Goal: Task Accomplishment & Management: Manage account settings

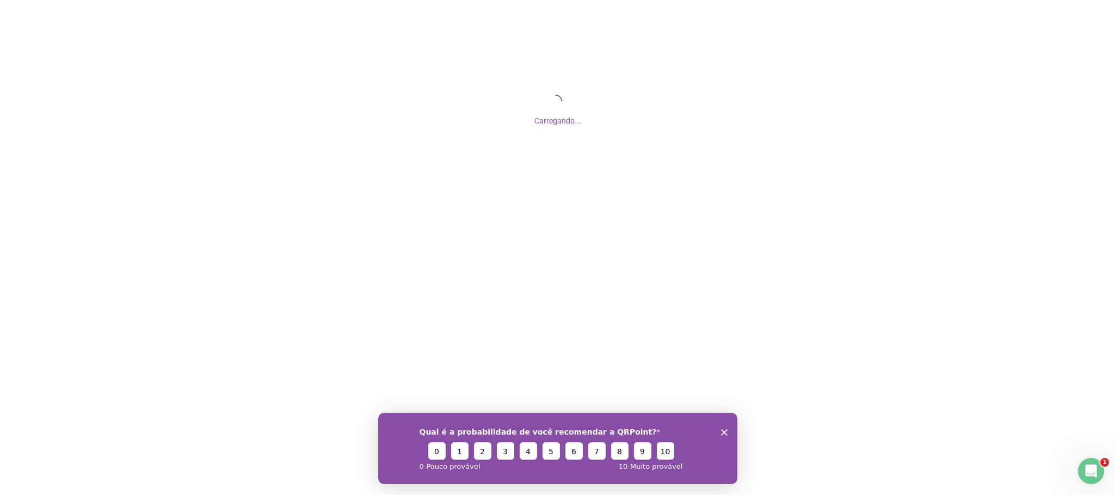
click at [725, 432] on polygon "Close survey" at bounding box center [724, 432] width 7 height 7
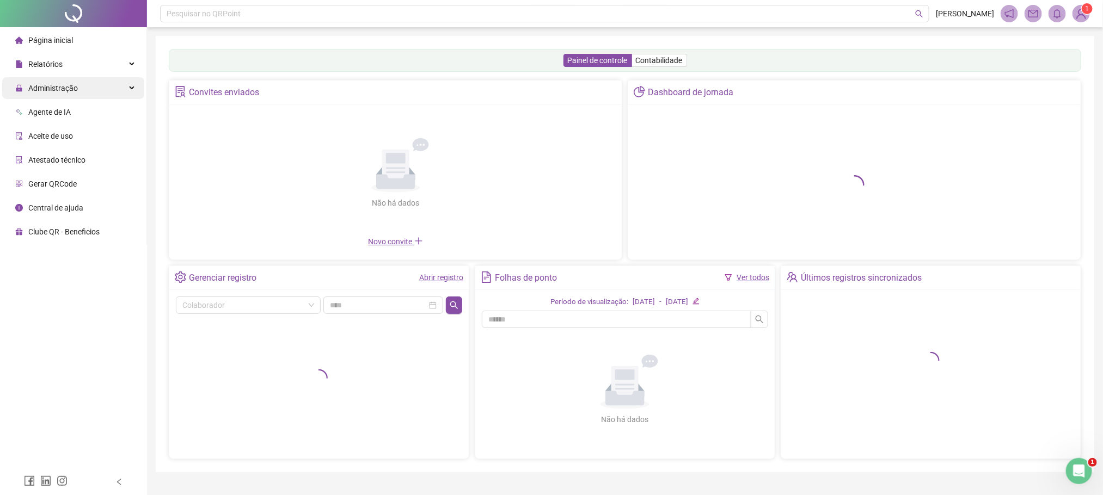
click at [69, 88] on span "Administração" at bounding box center [53, 88] width 50 height 9
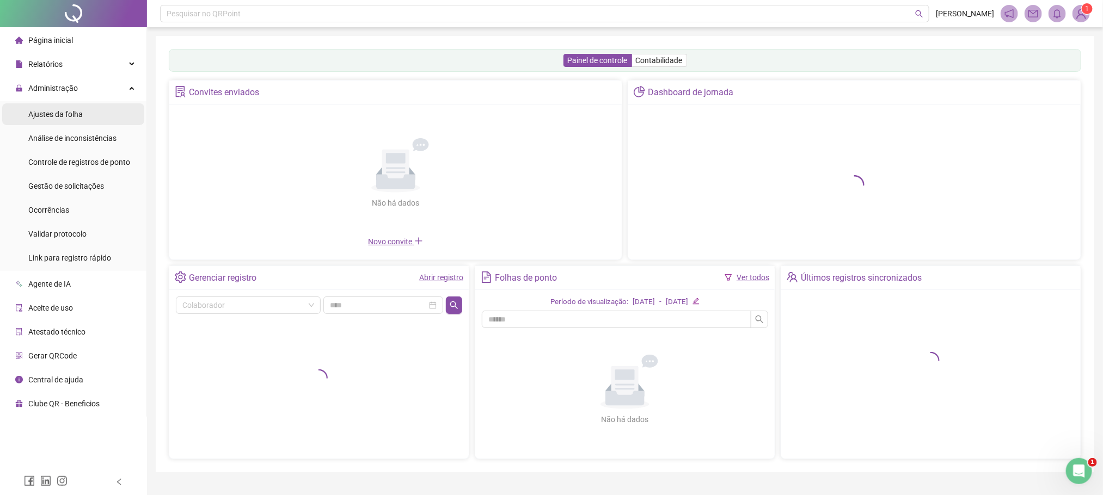
click at [61, 118] on span "Ajustes da folha" at bounding box center [55, 114] width 54 height 9
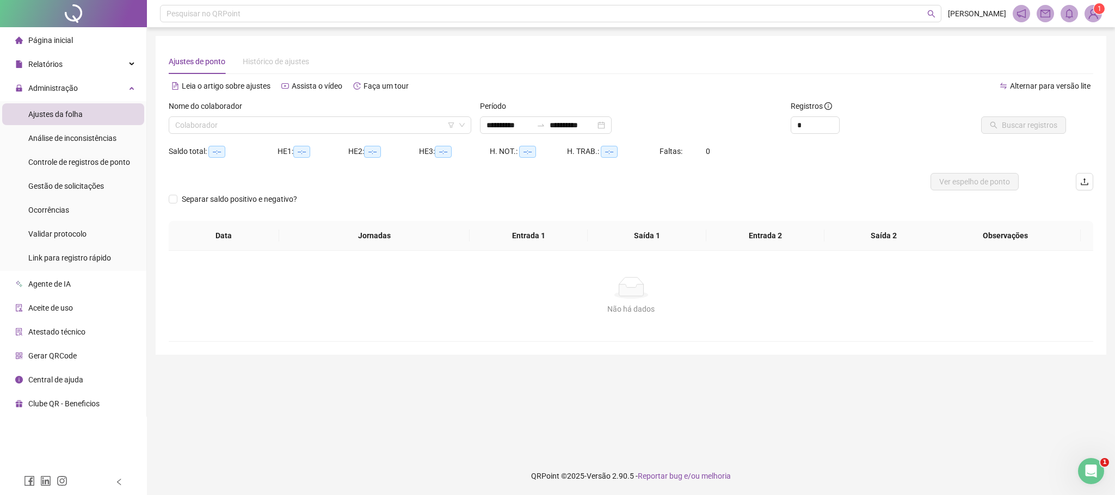
type input "**********"
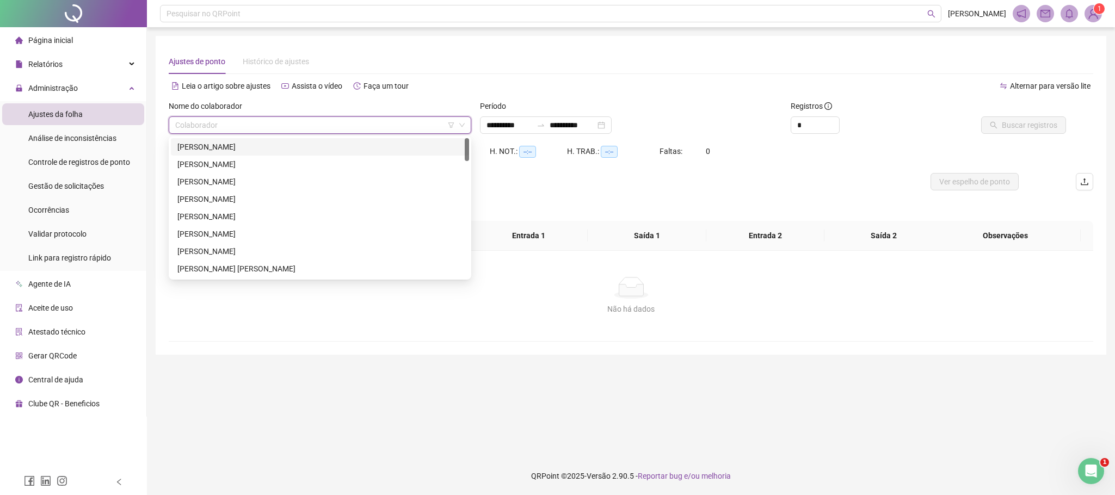
click at [237, 128] on input "search" at bounding box center [315, 125] width 280 height 16
click at [228, 167] on div "[PERSON_NAME]" at bounding box center [319, 164] width 285 height 12
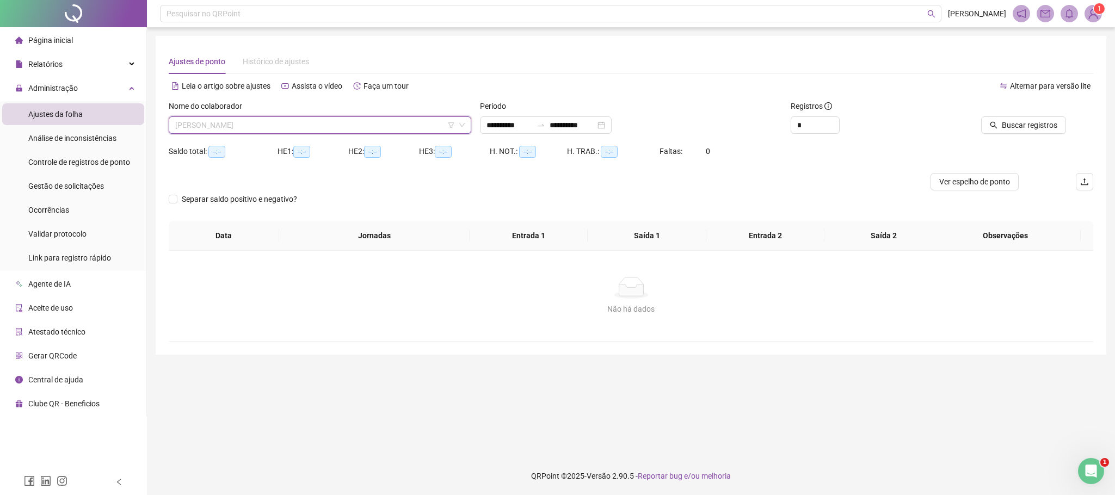
click at [214, 129] on span "[PERSON_NAME]" at bounding box center [320, 125] width 290 height 16
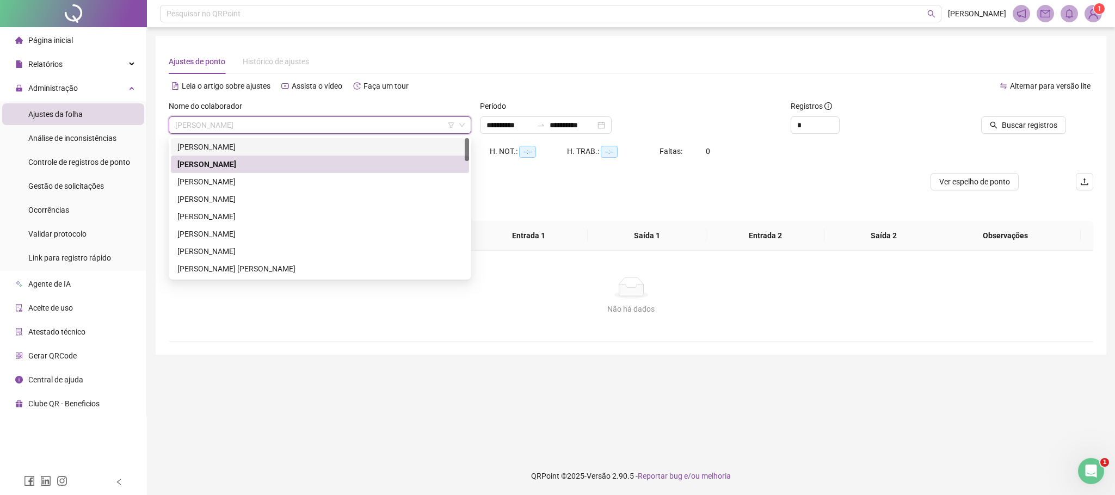
click at [212, 146] on div "[PERSON_NAME]" at bounding box center [319, 147] width 285 height 12
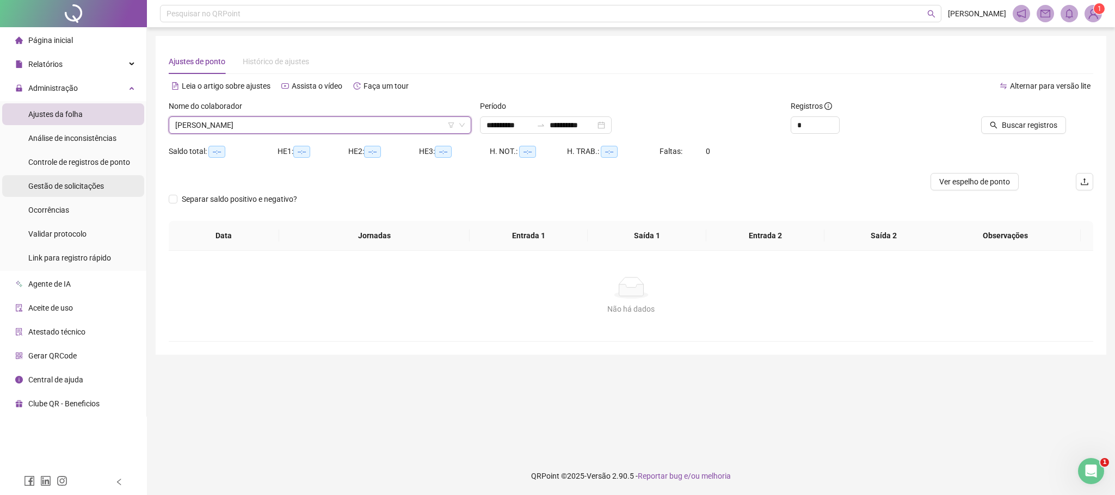
click at [56, 185] on span "Gestão de solicitações" at bounding box center [66, 186] width 76 height 9
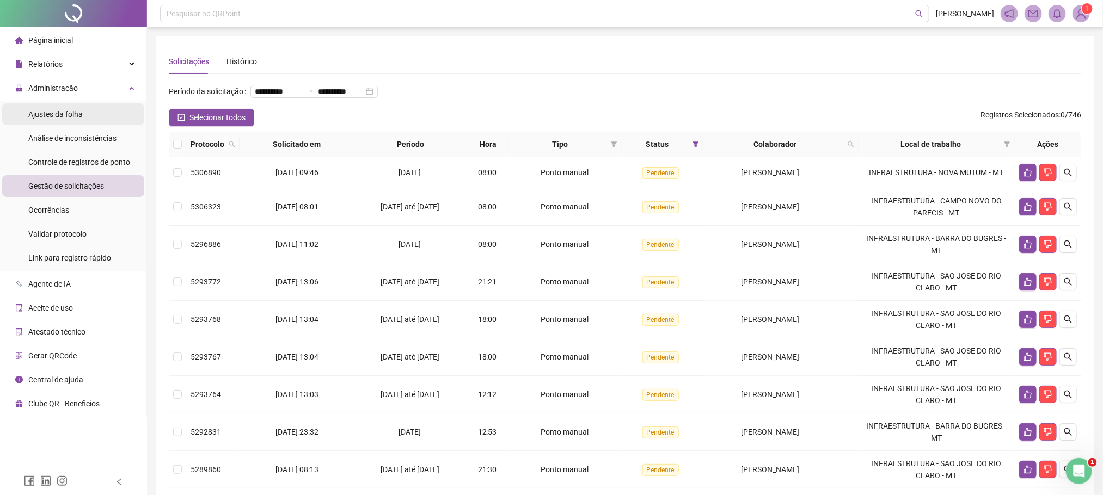
click at [67, 110] on span "Ajustes da folha" at bounding box center [55, 114] width 54 height 9
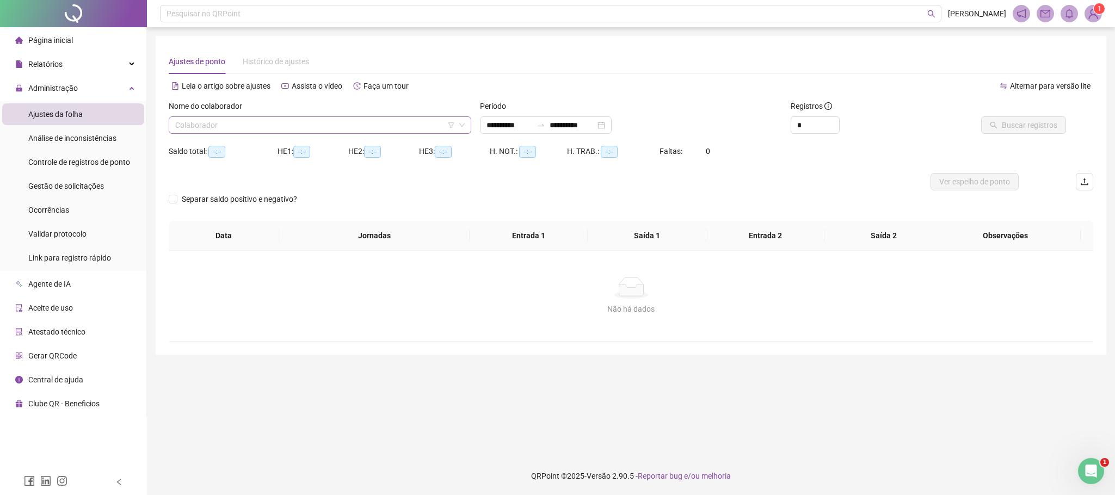
type input "**********"
click at [228, 121] on input "search" at bounding box center [315, 125] width 280 height 16
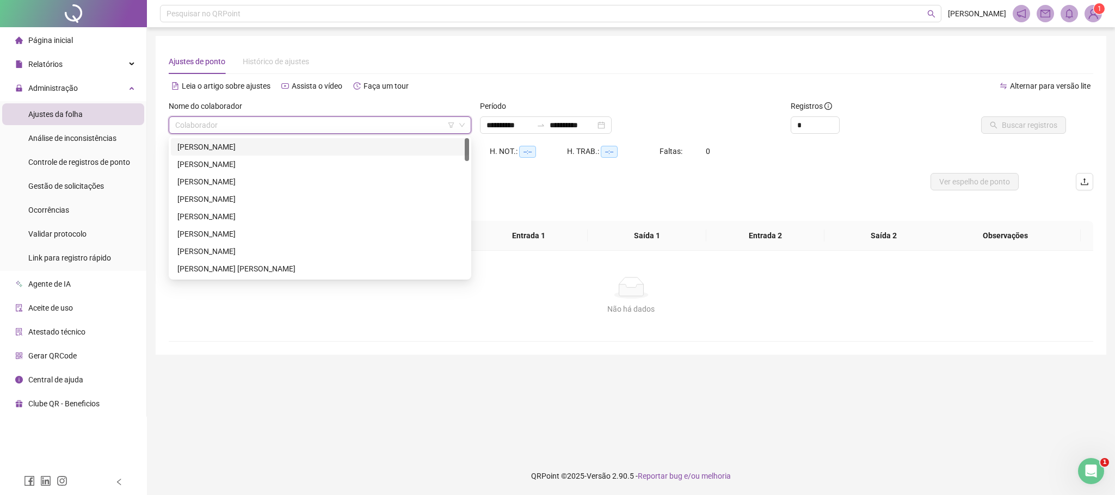
click at [209, 151] on div "[PERSON_NAME]" at bounding box center [319, 147] width 285 height 12
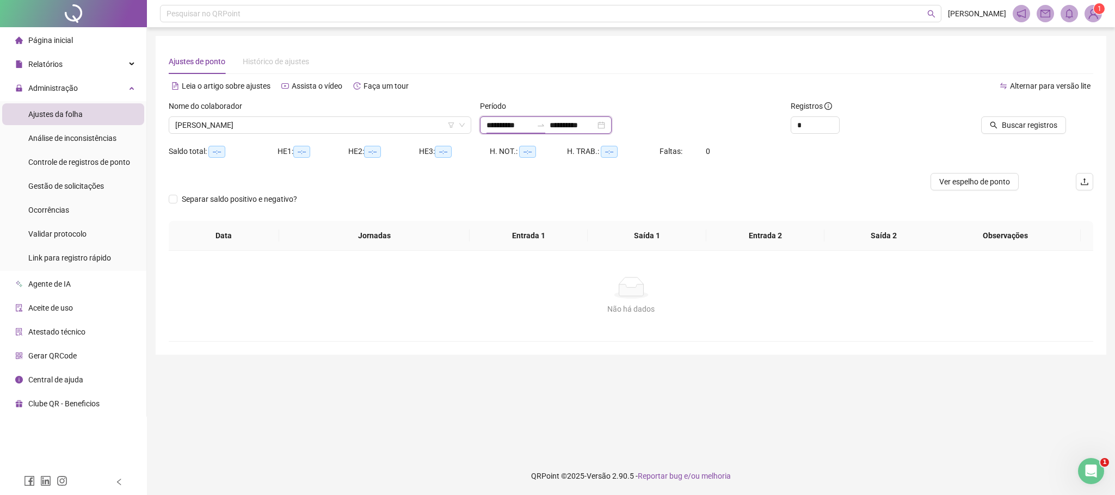
click at [498, 122] on input "**********" at bounding box center [510, 125] width 46 height 12
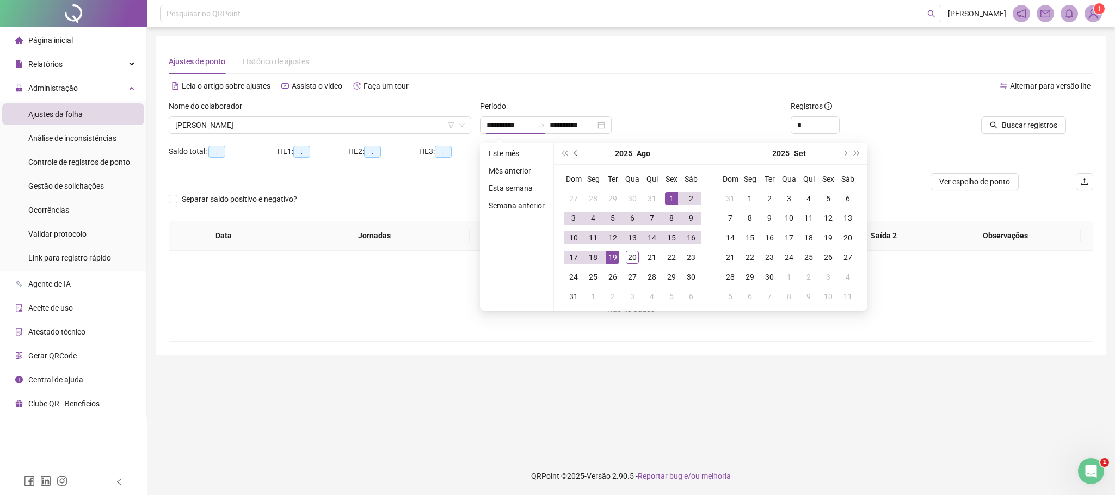
click at [574, 152] on span "prev-year" at bounding box center [576, 153] width 5 height 5
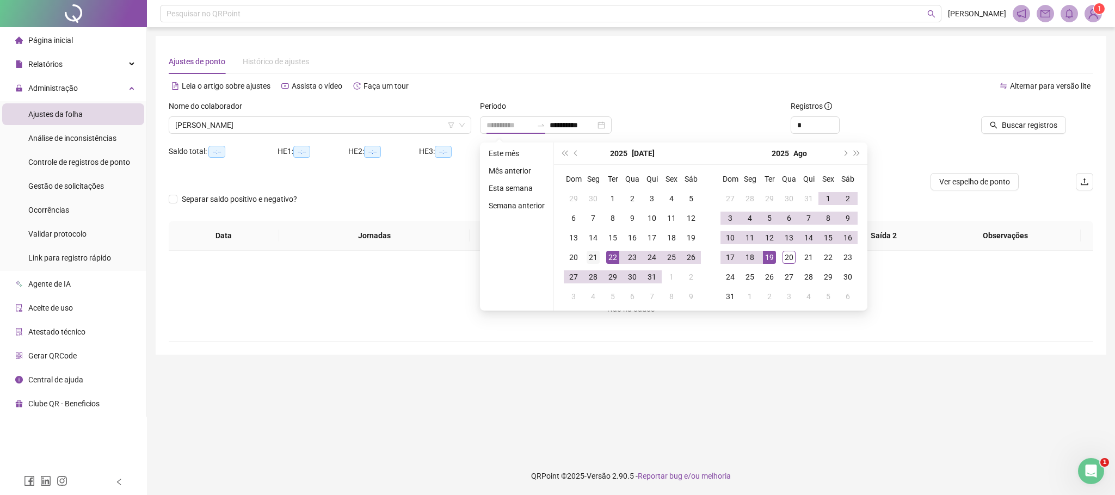
type input "**********"
click at [596, 253] on div "21" at bounding box center [593, 257] width 13 height 13
type input "**********"
click at [793, 256] on div "20" at bounding box center [789, 257] width 13 height 13
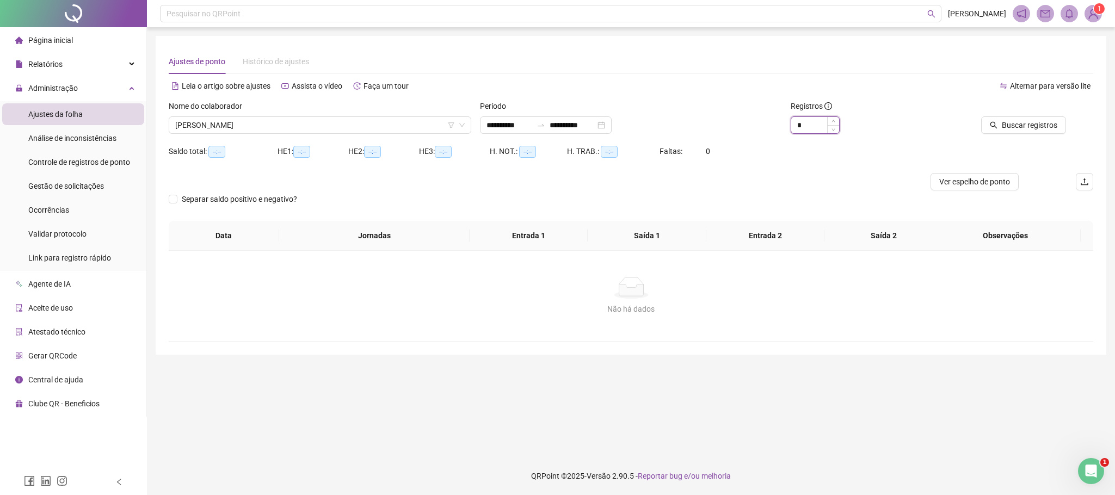
click at [814, 121] on input "*" at bounding box center [815, 125] width 48 height 16
type input "*"
click at [1024, 121] on span "Buscar registros" at bounding box center [1030, 125] width 56 height 12
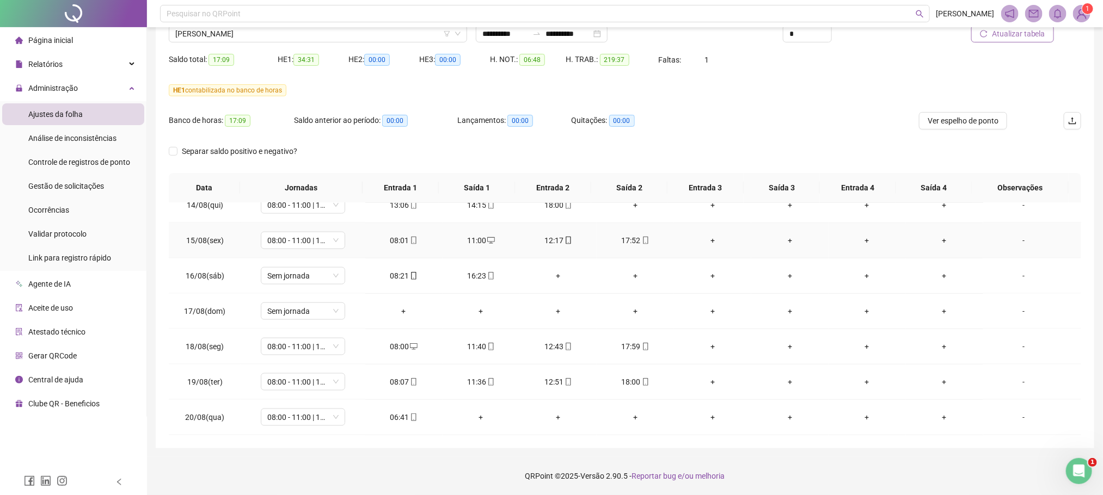
scroll to position [790, 0]
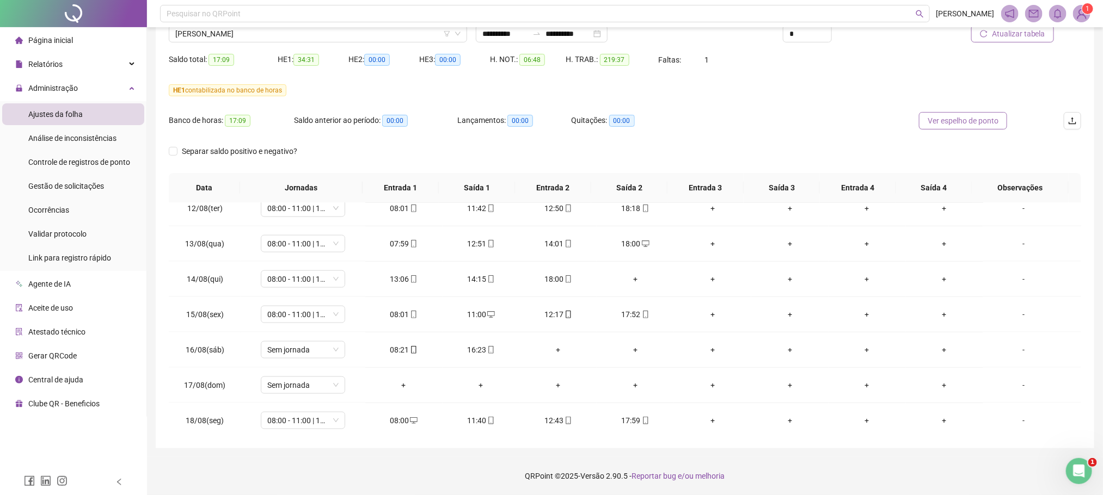
click at [967, 120] on span "Ver espelho de ponto" at bounding box center [963, 121] width 71 height 12
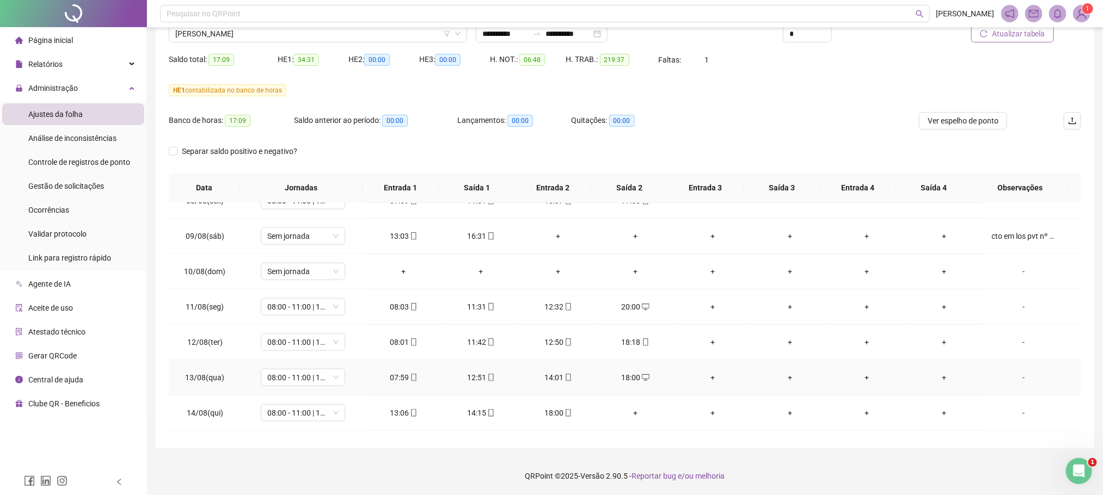
scroll to position [627, 0]
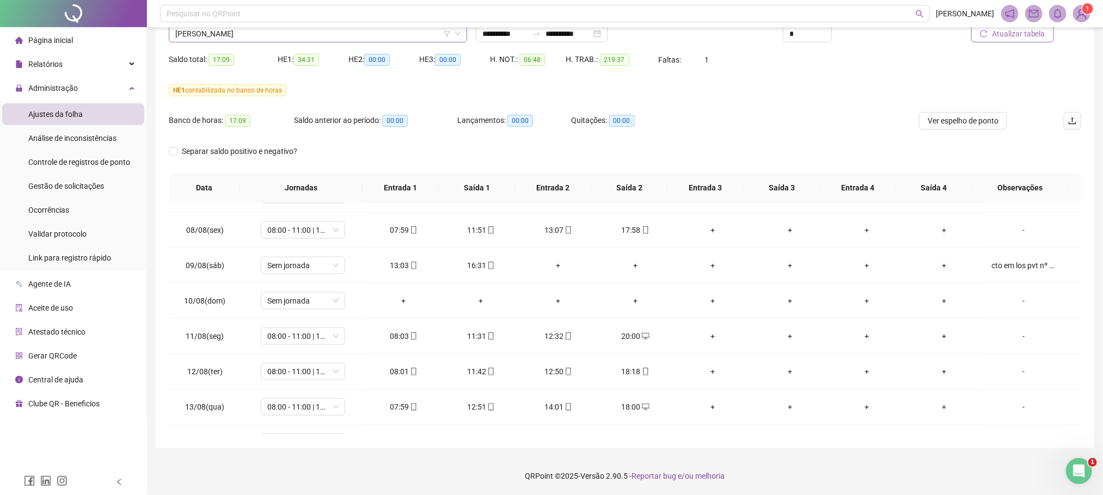
click at [199, 36] on span "[PERSON_NAME]" at bounding box center [317, 34] width 285 height 16
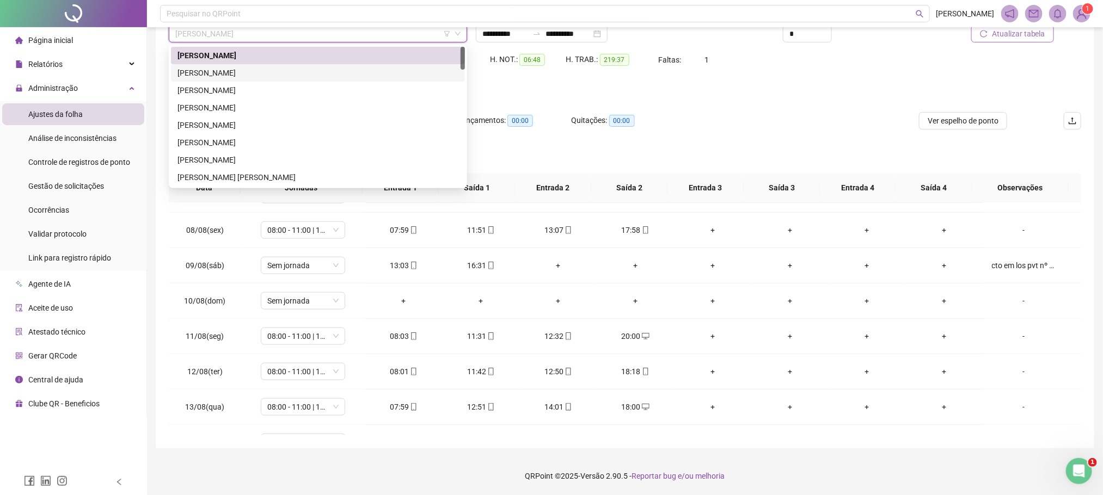
click at [217, 73] on div "[PERSON_NAME]" at bounding box center [317, 73] width 281 height 12
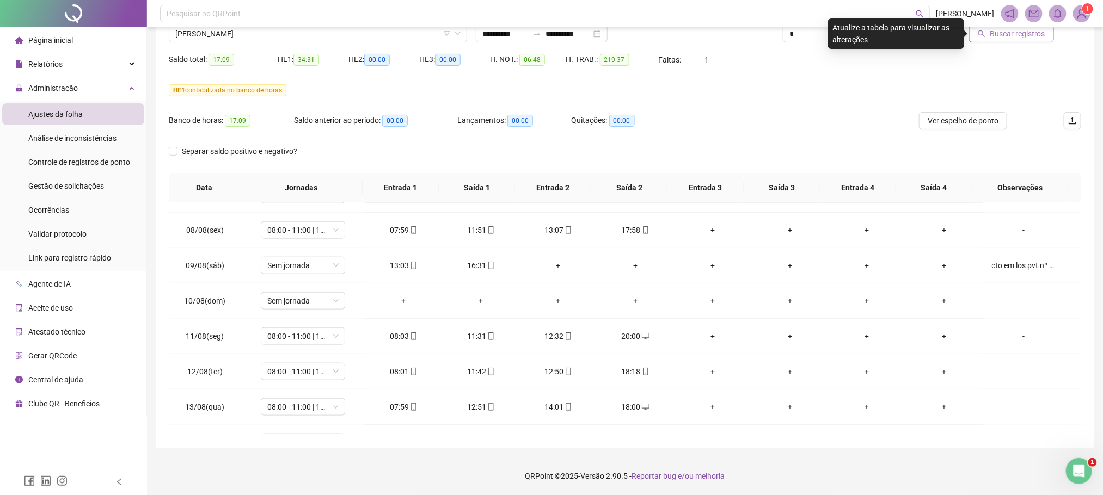
click at [1011, 40] on button "Buscar registros" at bounding box center [1011, 33] width 85 height 17
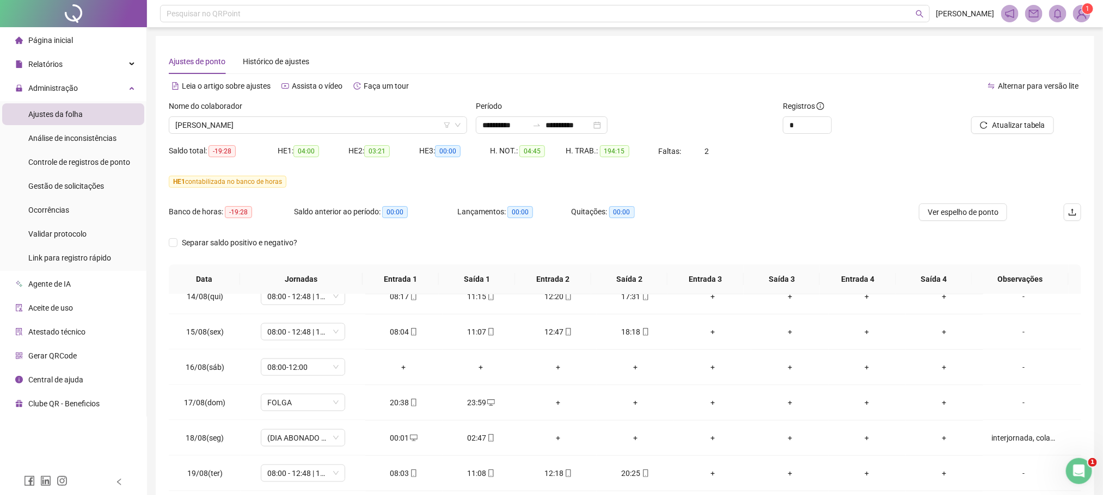
scroll to position [91, 0]
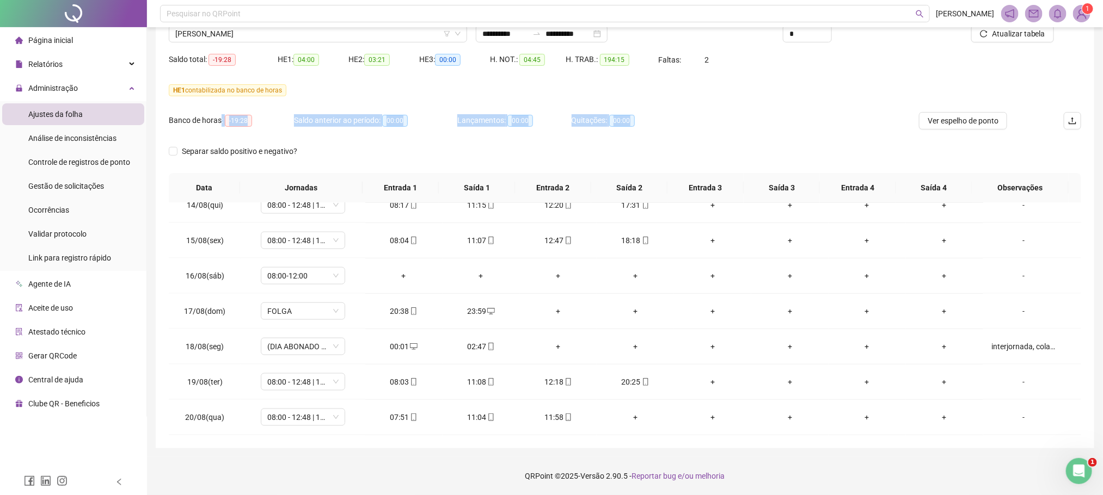
drag, startPoint x: 242, startPoint y: 122, endPoint x: 661, endPoint y: 121, distance: 419.2
click at [661, 121] on div "Banco de horas: -19:28 Saldo anterior ao período: 00:00 Lançamentos: 00:00 Quit…" at bounding box center [511, 127] width 684 height 30
click at [691, 121] on div "Banco de horas: -19:28 Saldo anterior ao período: 00:00 Lançamentos: 00:00 Quit…" at bounding box center [511, 127] width 684 height 30
drag, startPoint x: 677, startPoint y: 122, endPoint x: 637, endPoint y: 121, distance: 39.8
click at [637, 121] on div "Quitações: 00:00" at bounding box center [626, 120] width 109 height 13
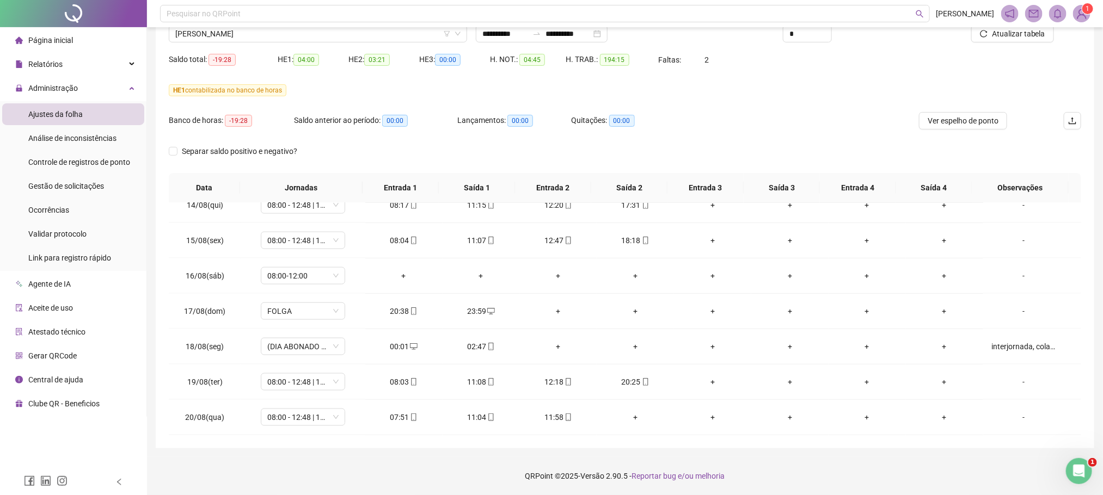
click at [654, 122] on div "Quitações: 00:00" at bounding box center [626, 120] width 109 height 13
drag, startPoint x: 655, startPoint y: 121, endPoint x: 157, endPoint y: 118, distance: 498.1
click at [157, 118] on div "**********" at bounding box center [625, 196] width 938 height 504
click at [663, 130] on div "Quitações: 00:00" at bounding box center [626, 120] width 109 height 17
drag, startPoint x: 647, startPoint y: 126, endPoint x: 165, endPoint y: 139, distance: 482.5
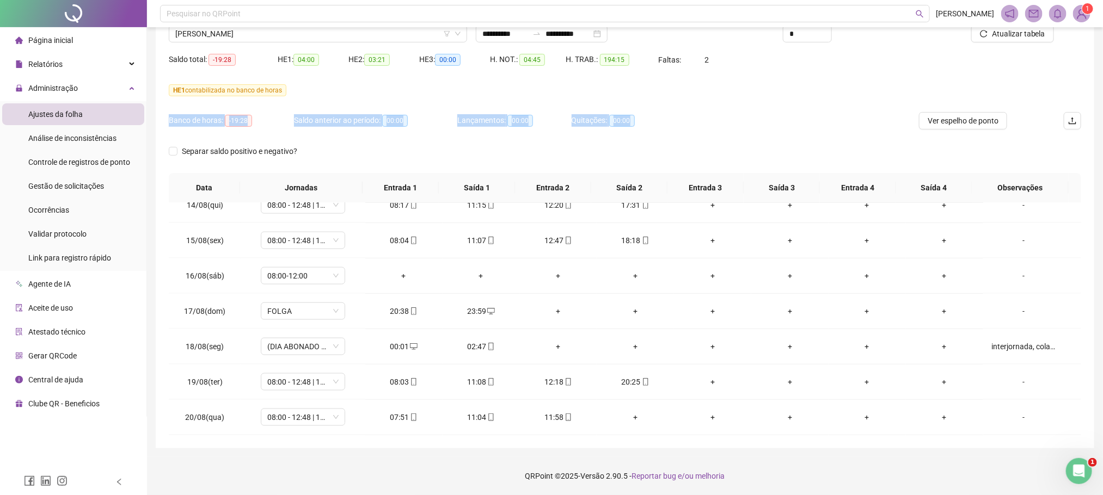
click at [165, 139] on div "**********" at bounding box center [625, 196] width 938 height 504
click at [647, 114] on div "Quitações: 00:00" at bounding box center [626, 120] width 109 height 13
drag, startPoint x: 662, startPoint y: 124, endPoint x: 167, endPoint y: 128, distance: 495.4
click at [167, 128] on div "**********" at bounding box center [625, 196] width 938 height 504
click at [665, 118] on div "Quitações: 00:00" at bounding box center [626, 120] width 109 height 13
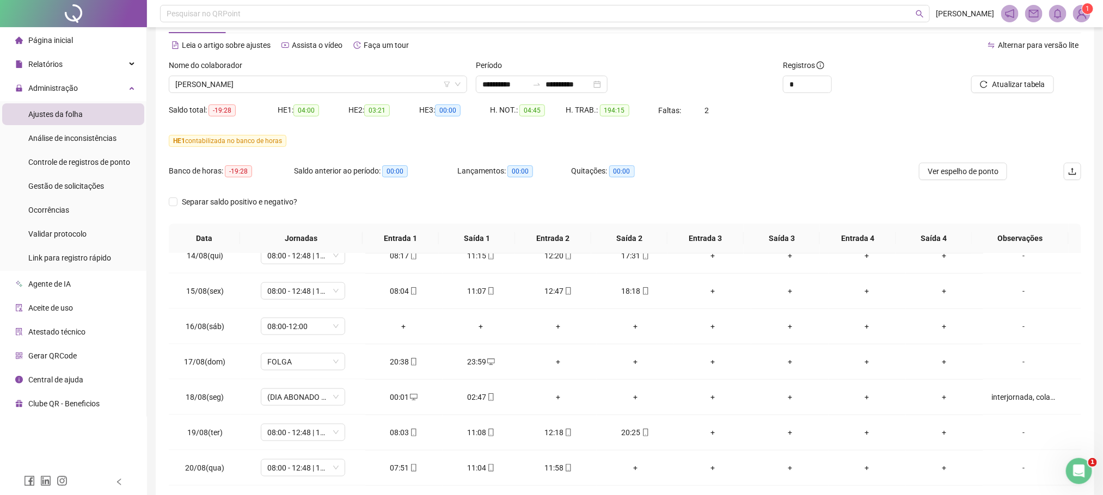
scroll to position [0, 0]
